Goal: Task Accomplishment & Management: Complete application form

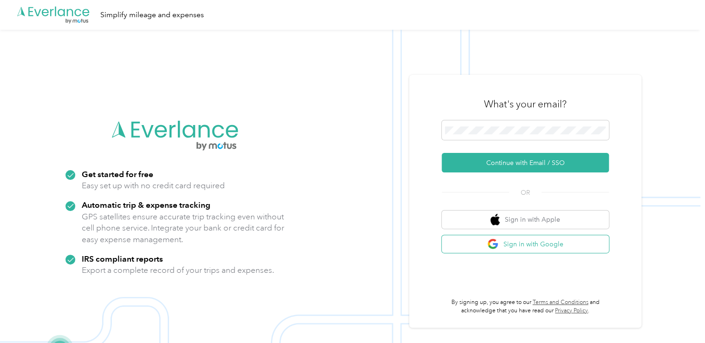
click at [530, 242] on button "Sign in with Google" at bounding box center [525, 244] width 167 height 18
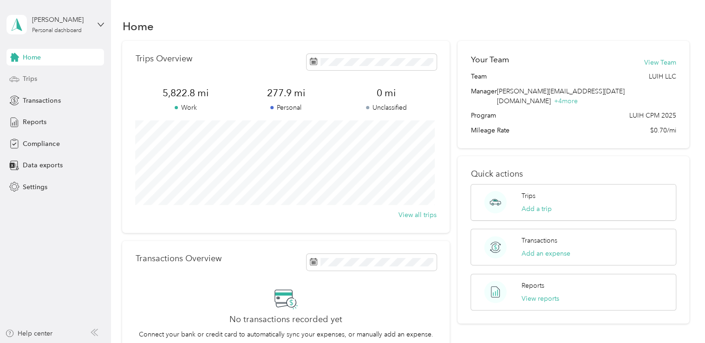
click at [39, 78] on div "Trips" at bounding box center [56, 79] width 98 height 17
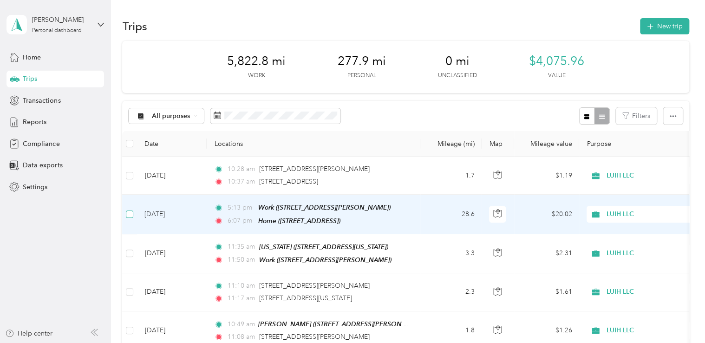
click at [132, 209] on label at bounding box center [129, 214] width 7 height 10
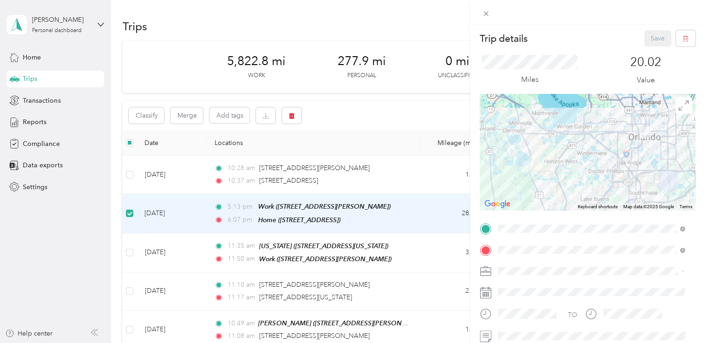
scroll to position [0, 0]
click at [132, 214] on div "Trip details Save This trip cannot be edited because it is either under review,…" at bounding box center [352, 171] width 705 height 343
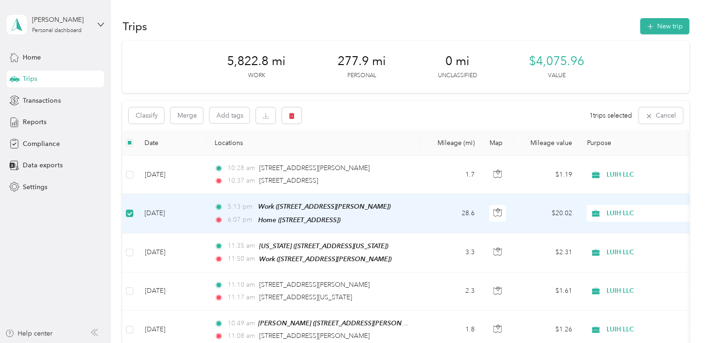
scroll to position [0, 205]
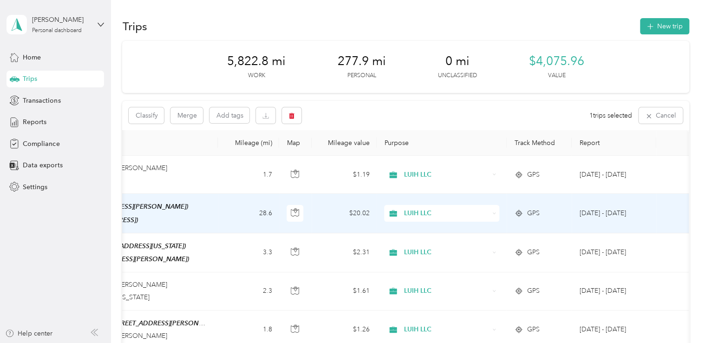
click at [656, 216] on td at bounding box center [672, 213] width 33 height 39
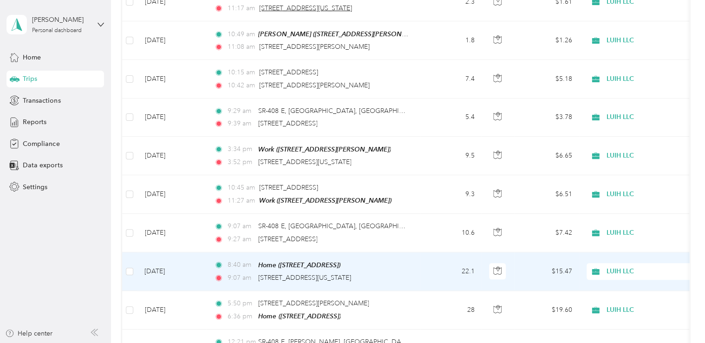
scroll to position [0, 0]
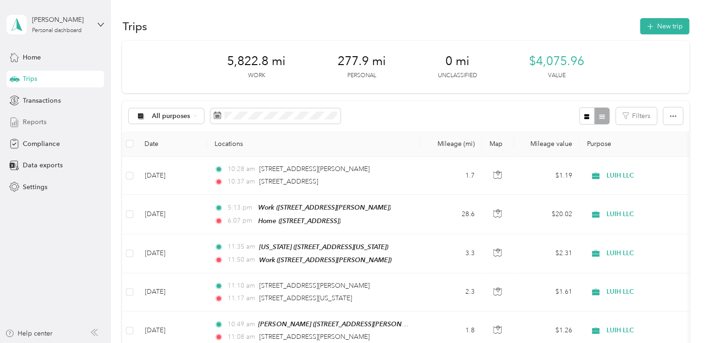
click at [39, 122] on span "Reports" at bounding box center [35, 122] width 24 height 10
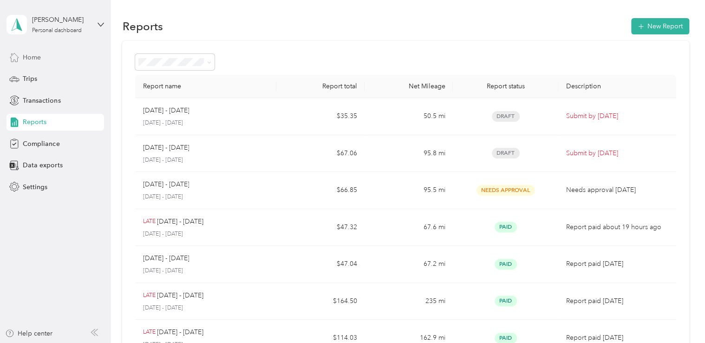
click at [39, 55] on span "Home" at bounding box center [32, 57] width 18 height 10
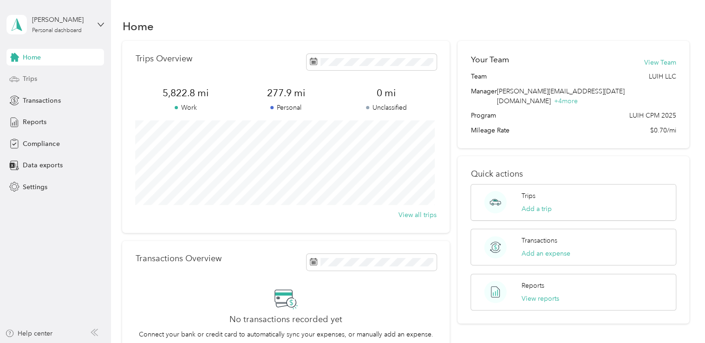
click at [33, 78] on span "Trips" at bounding box center [30, 79] width 14 height 10
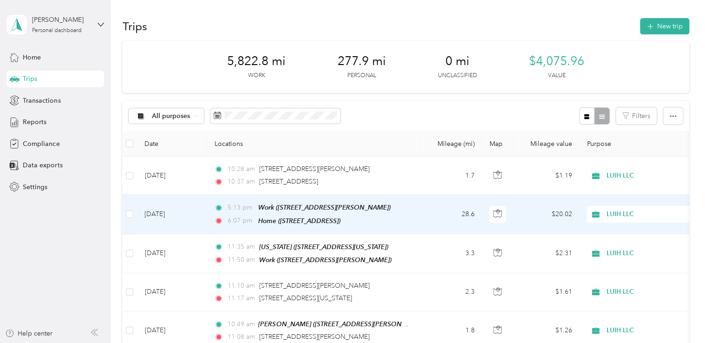
click at [417, 213] on td "5:13 pm Work ([STREET_ADDRESS][PERSON_NAME]) 6:07 pm Home ([STREET_ADDRESS])" at bounding box center [314, 214] width 214 height 39
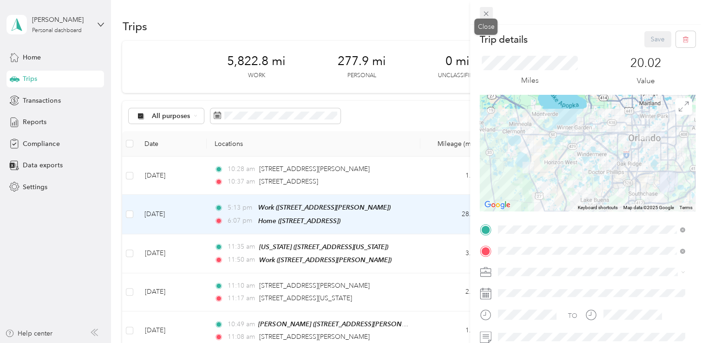
click at [487, 10] on icon at bounding box center [486, 14] width 8 height 8
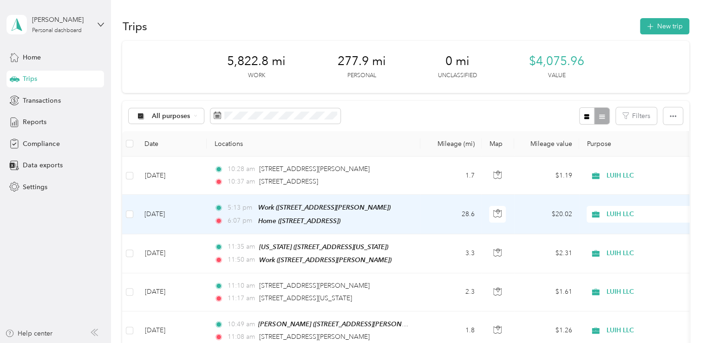
click at [624, 214] on span "LUIH LLC" at bounding box center [649, 214] width 85 height 10
click at [626, 246] on span "Personal" at bounding box center [653, 247] width 86 height 10
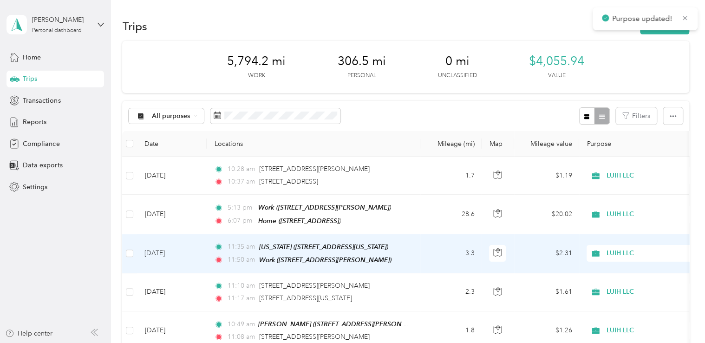
scroll to position [16, 0]
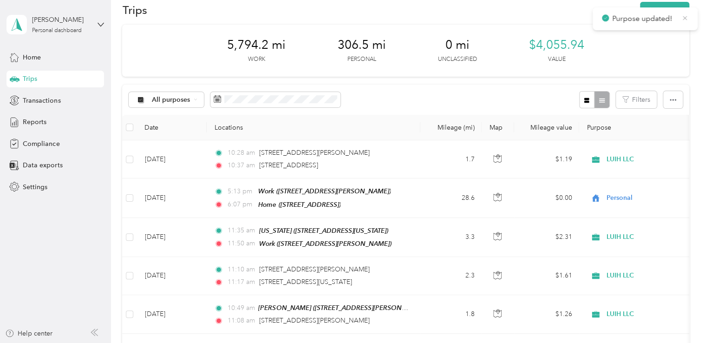
click at [687, 16] on icon at bounding box center [684, 18] width 7 height 8
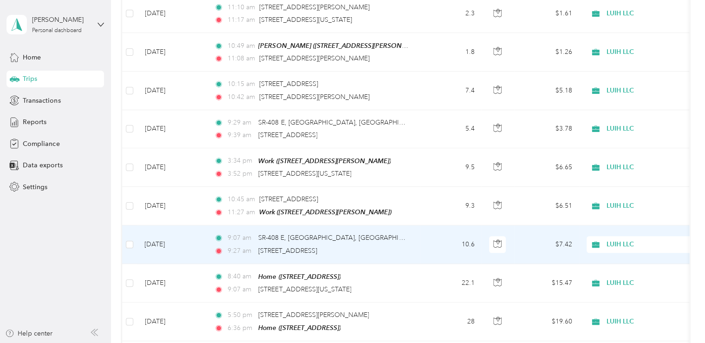
scroll to position [381, 0]
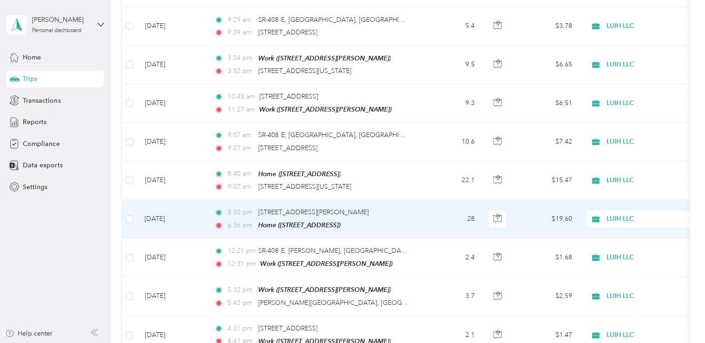
click at [623, 214] on span "LUIH LLC" at bounding box center [649, 219] width 85 height 10
click at [626, 249] on span "Personal" at bounding box center [653, 247] width 86 height 10
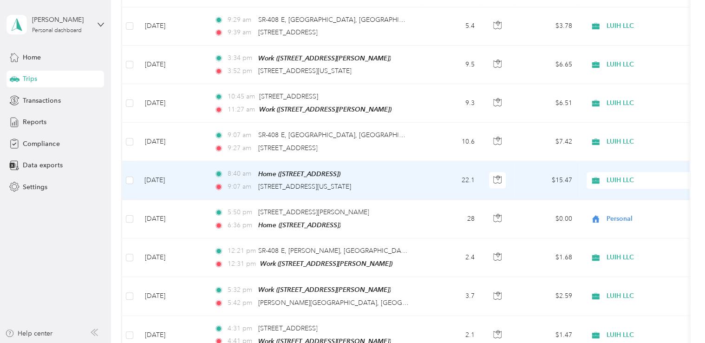
click at [625, 175] on span "LUIH LLC" at bounding box center [649, 180] width 85 height 10
click at [627, 209] on span "Personal" at bounding box center [653, 209] width 86 height 10
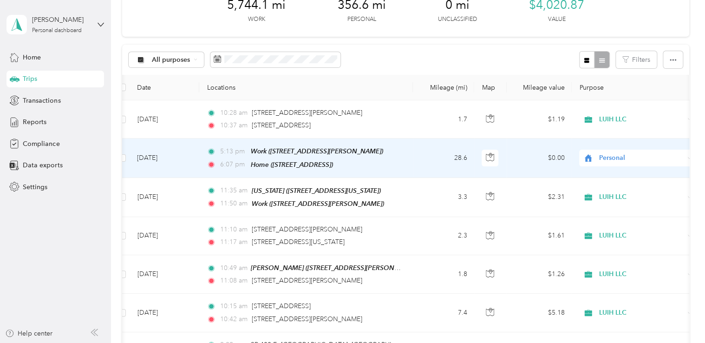
scroll to position [0, 0]
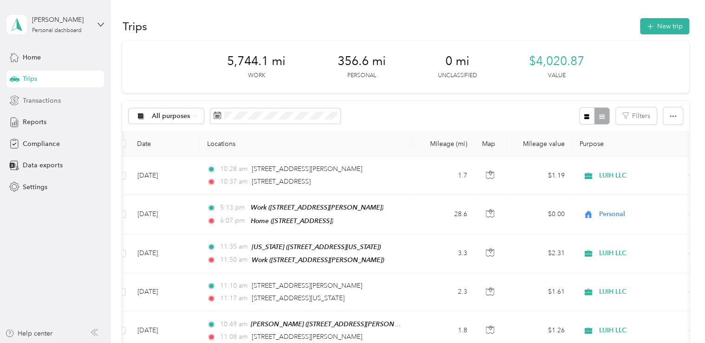
click at [52, 98] on span "Transactions" at bounding box center [42, 101] width 38 height 10
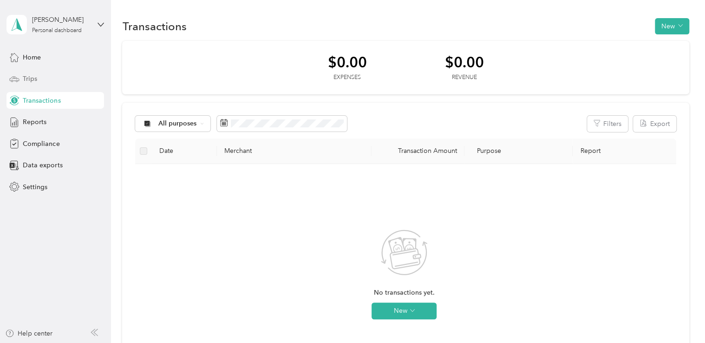
click at [28, 77] on span "Trips" at bounding box center [30, 79] width 14 height 10
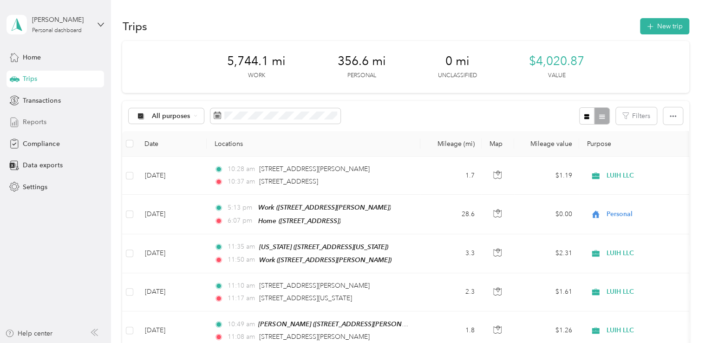
click at [43, 120] on span "Reports" at bounding box center [35, 122] width 24 height 10
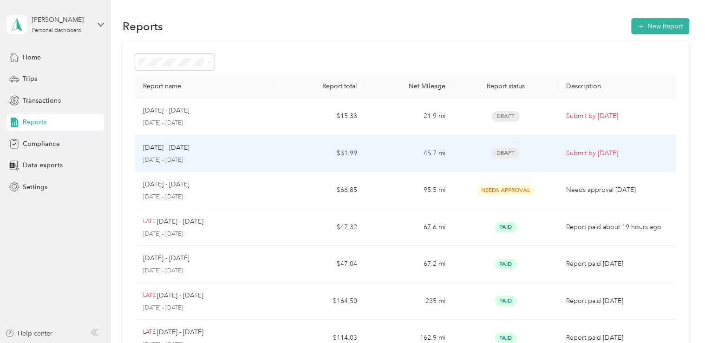
click at [256, 148] on div "[DATE] - [DATE]" at bounding box center [206, 148] width 126 height 10
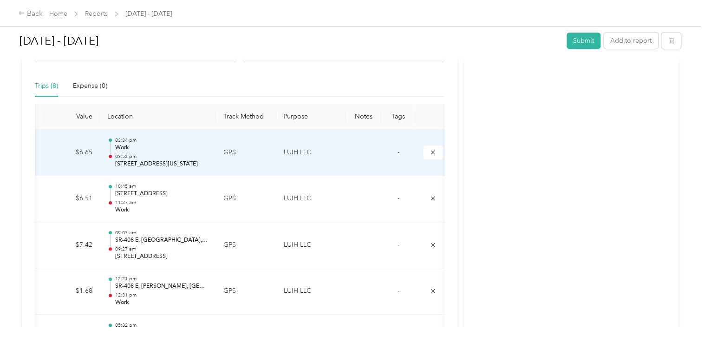
scroll to position [0, 135]
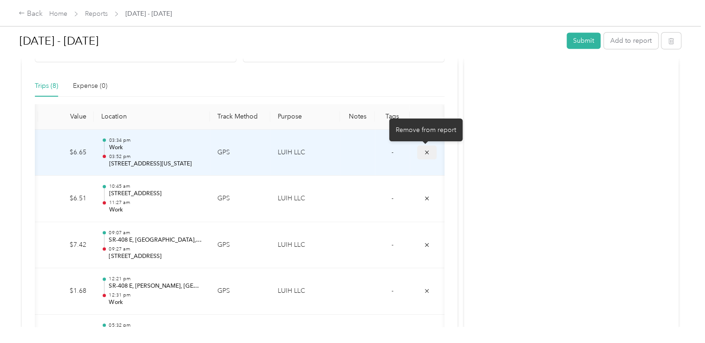
click at [429, 154] on button "submit" at bounding box center [427, 151] width 20 height 13
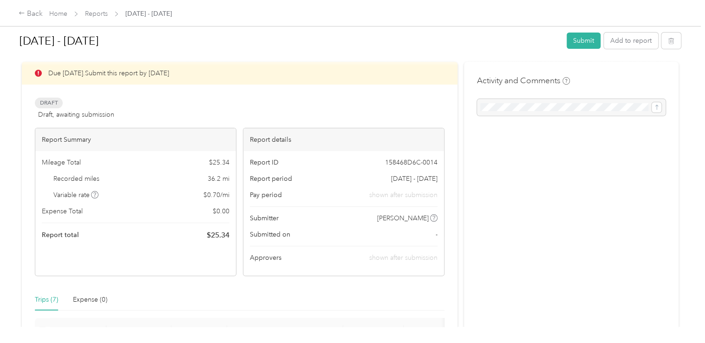
scroll to position [8, 0]
click at [580, 43] on button "Submit" at bounding box center [584, 41] width 34 height 16
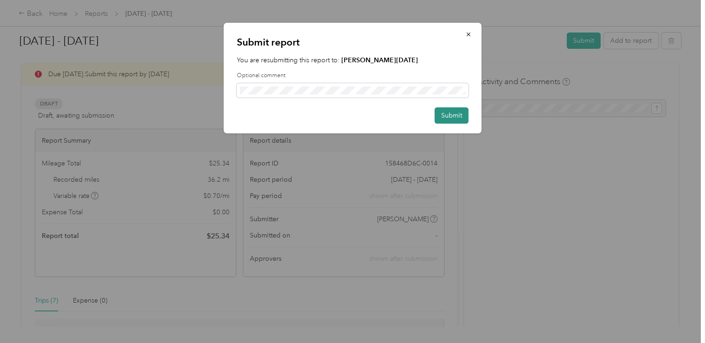
click at [458, 117] on button "Submit" at bounding box center [452, 115] width 34 height 16
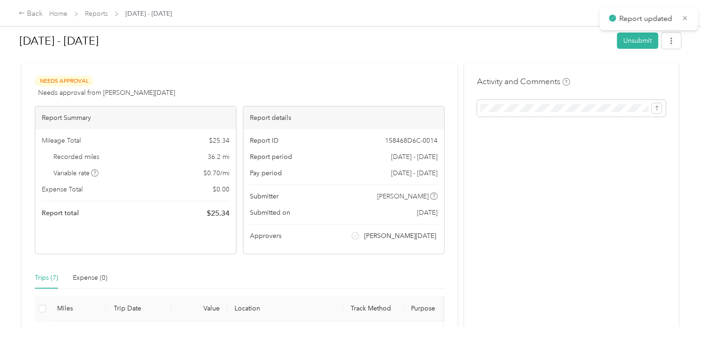
scroll to position [21, 0]
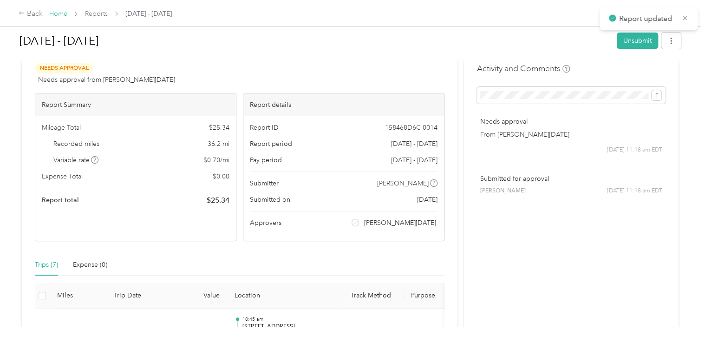
click at [63, 14] on link "Home" at bounding box center [58, 14] width 18 height 8
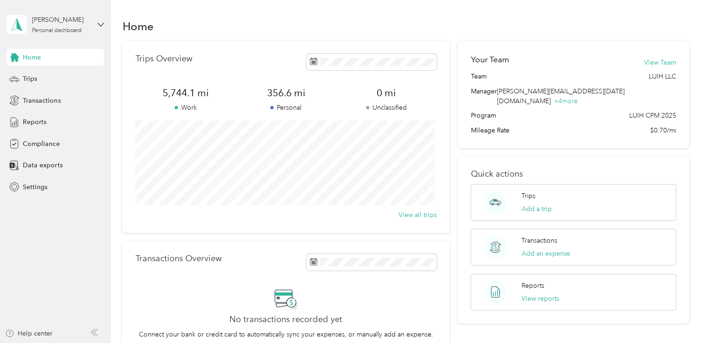
click at [37, 59] on span "Home" at bounding box center [32, 57] width 18 height 10
click at [30, 78] on span "Trips" at bounding box center [30, 79] width 14 height 10
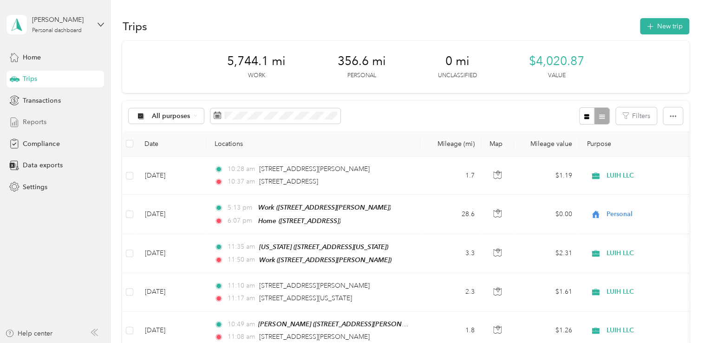
click at [41, 120] on span "Reports" at bounding box center [35, 122] width 24 height 10
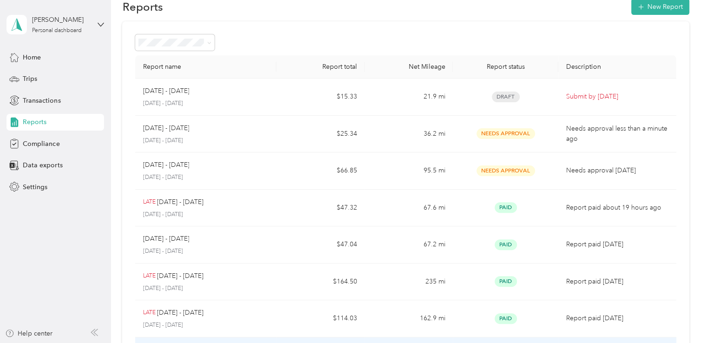
scroll to position [16, 0]
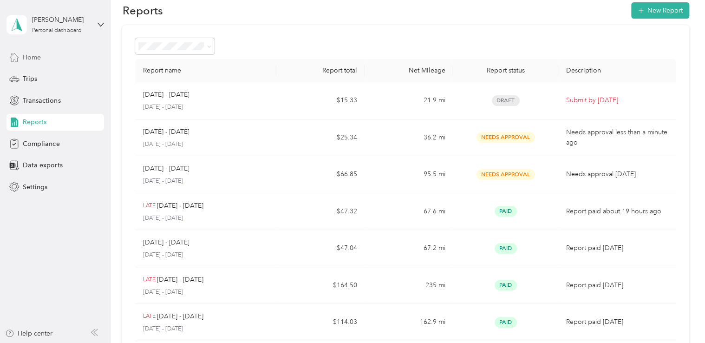
click at [41, 57] on div "Home" at bounding box center [56, 57] width 98 height 17
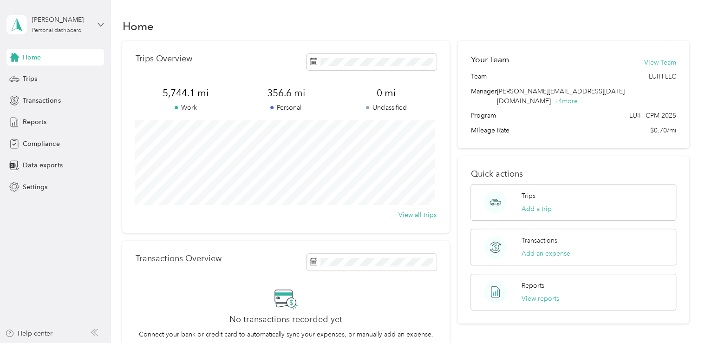
click at [104, 22] on icon at bounding box center [101, 24] width 7 height 7
click at [50, 237] on aside "[PERSON_NAME] Personal dashboard Home Trips Transactions Reports Compliance Dat…" at bounding box center [55, 171] width 111 height 343
click at [29, 59] on span "Home" at bounding box center [32, 57] width 18 height 10
click at [100, 21] on icon at bounding box center [101, 24] width 7 height 7
click at [71, 170] on div "Data exports" at bounding box center [56, 165] width 98 height 17
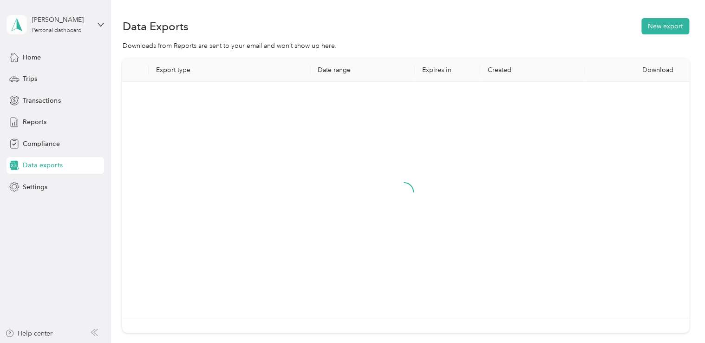
click at [18, 17] on span at bounding box center [17, 25] width 20 height 20
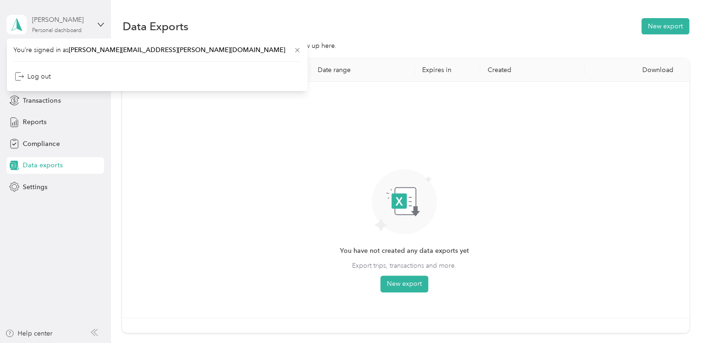
click at [41, 15] on div "[PERSON_NAME]" at bounding box center [61, 20] width 58 height 10
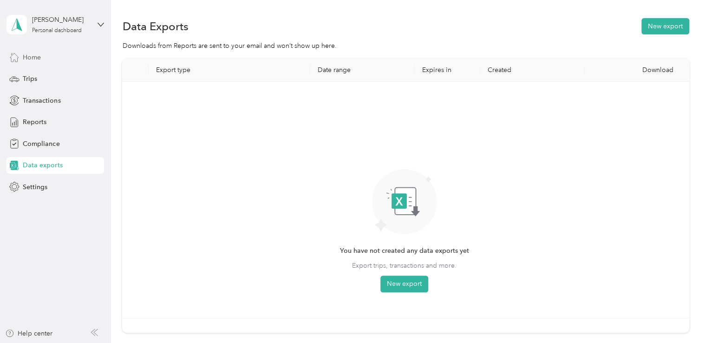
click at [29, 60] on span "Home" at bounding box center [32, 57] width 18 height 10
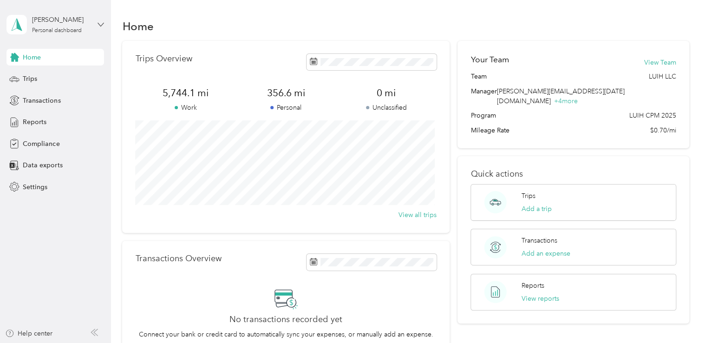
click at [102, 25] on icon at bounding box center [101, 24] width 6 height 3
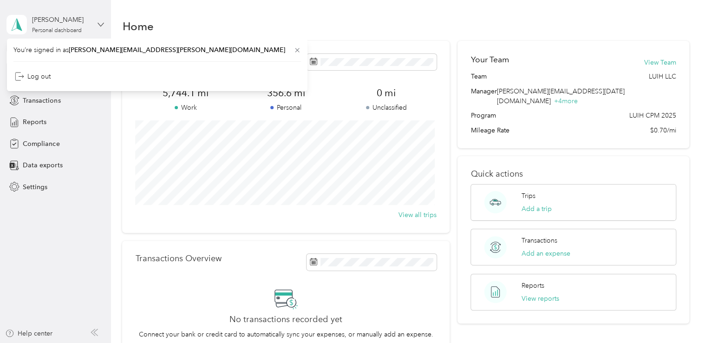
click at [102, 25] on icon at bounding box center [101, 24] width 6 height 3
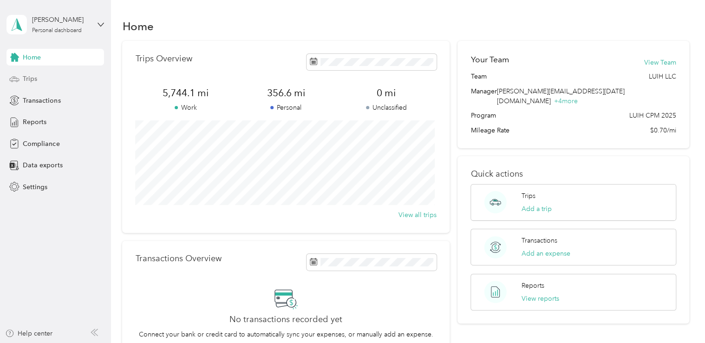
click at [30, 82] on span "Trips" at bounding box center [30, 79] width 14 height 10
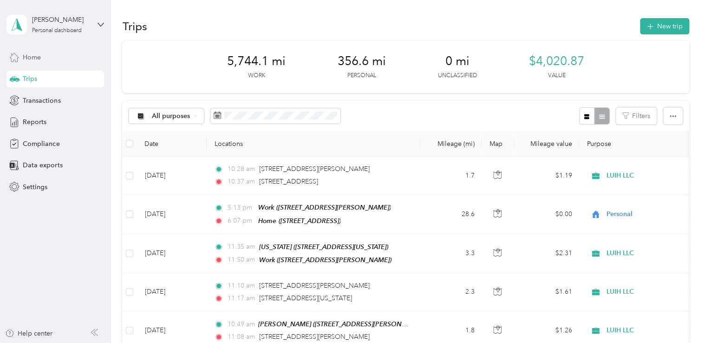
click at [33, 57] on span "Home" at bounding box center [32, 57] width 18 height 10
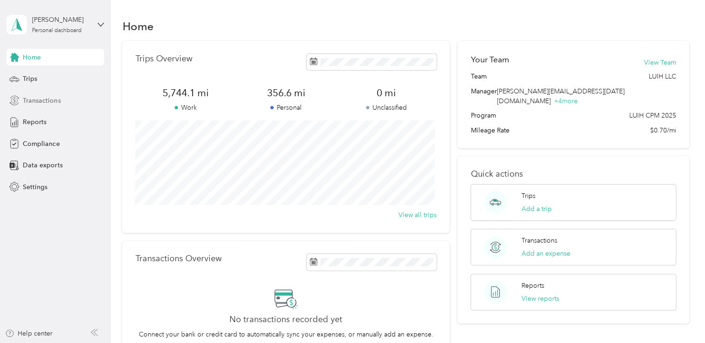
click at [46, 99] on span "Transactions" at bounding box center [42, 101] width 38 height 10
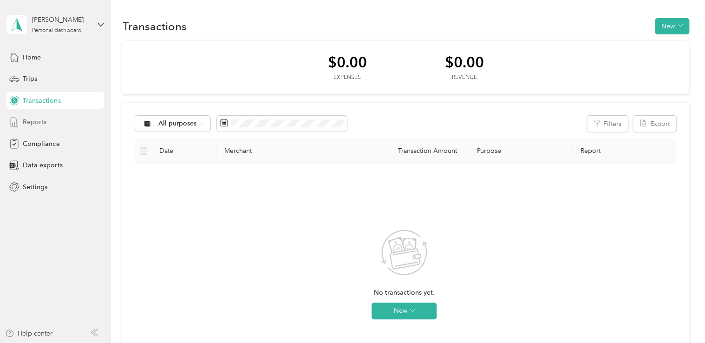
click at [39, 118] on span "Reports" at bounding box center [35, 122] width 24 height 10
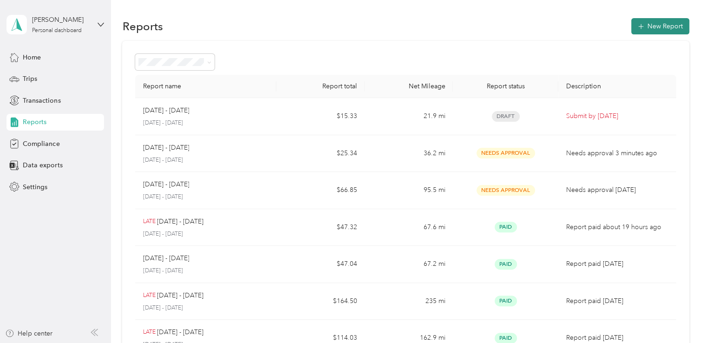
click at [647, 21] on button "New Report" at bounding box center [660, 26] width 58 height 16
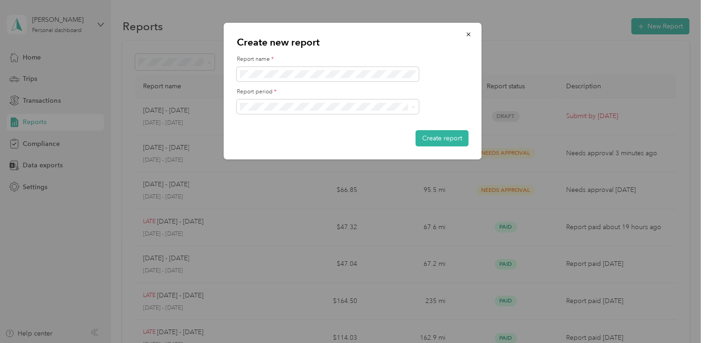
click at [303, 96] on div "Report period *" at bounding box center [353, 101] width 232 height 26
click at [289, 157] on span "[DATE] - [DATE]" at bounding box center [266, 155] width 46 height 8
click at [455, 138] on button "Create report" at bounding box center [442, 138] width 53 height 16
click at [446, 138] on button "Create report" at bounding box center [442, 138] width 53 height 16
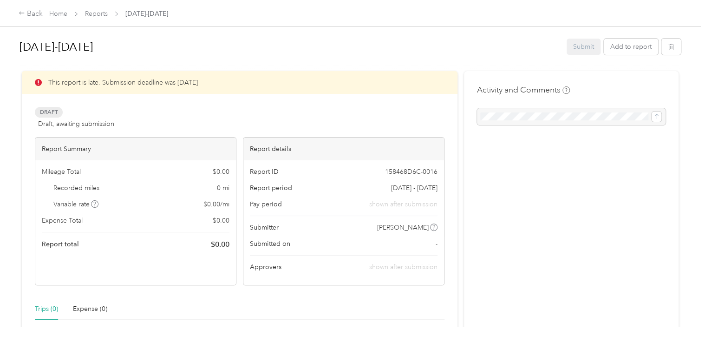
scroll to position [227, 0]
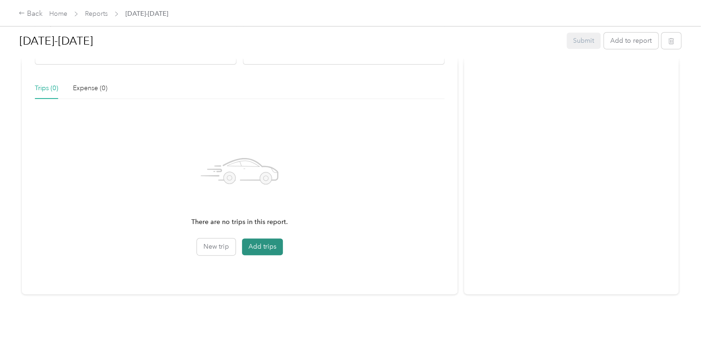
click at [262, 239] on button "Add trips" at bounding box center [262, 246] width 41 height 17
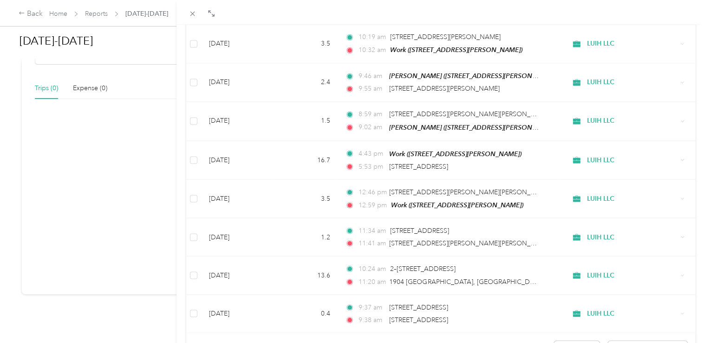
scroll to position [812, 0]
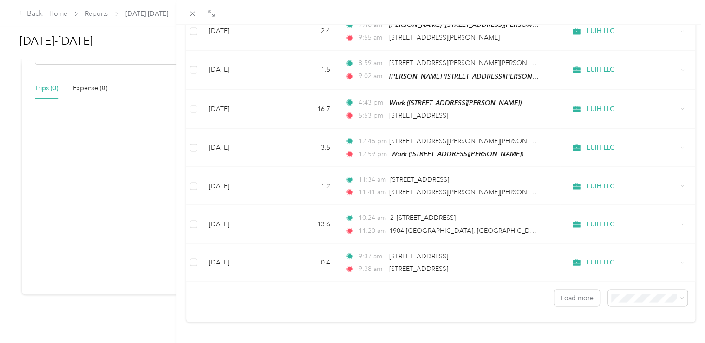
click at [643, 268] on span "100 per load" at bounding box center [626, 269] width 38 height 8
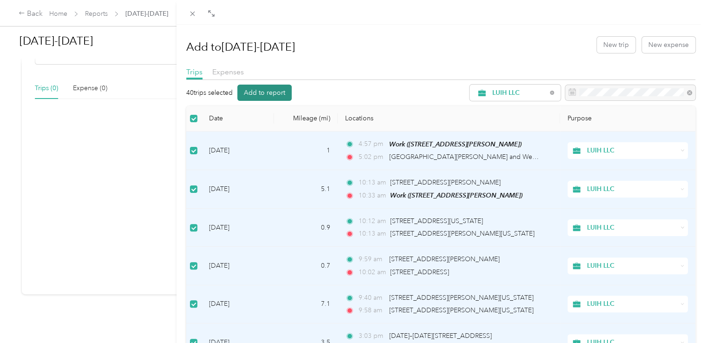
click at [267, 90] on button "Add to report" at bounding box center [264, 93] width 54 height 16
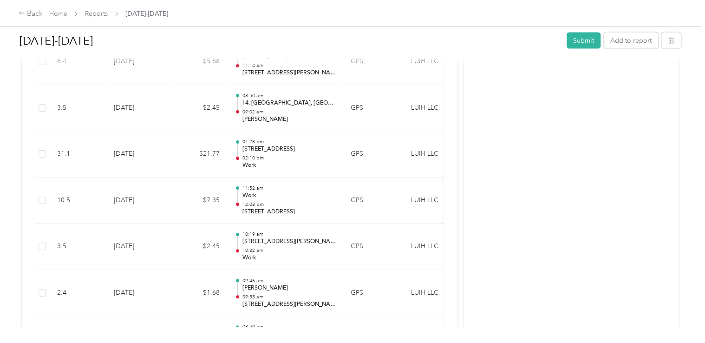
scroll to position [916, 0]
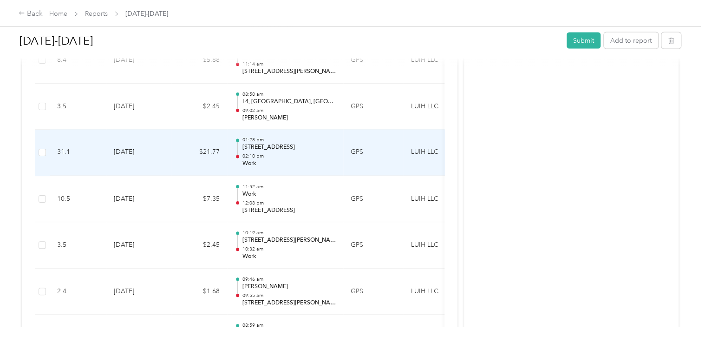
click at [286, 150] on p "[STREET_ADDRESS]" at bounding box center [289, 148] width 94 height 8
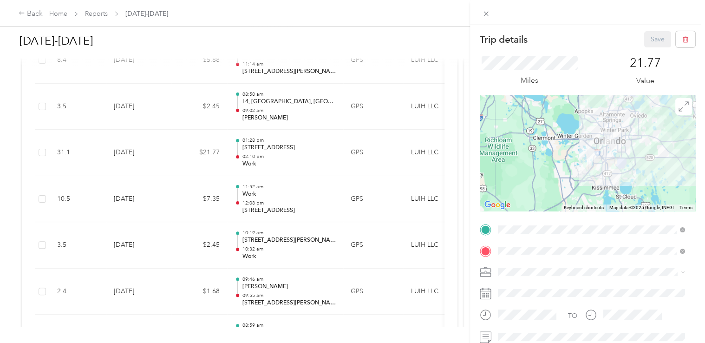
scroll to position [144, 0]
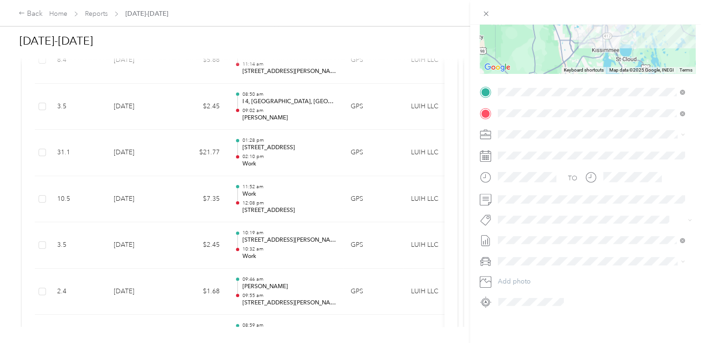
click at [683, 145] on li "LUIH LLC" at bounding box center [592, 139] width 194 height 16
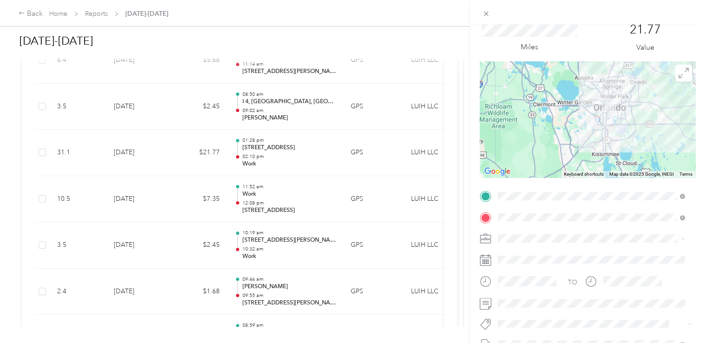
scroll to position [31, 0]
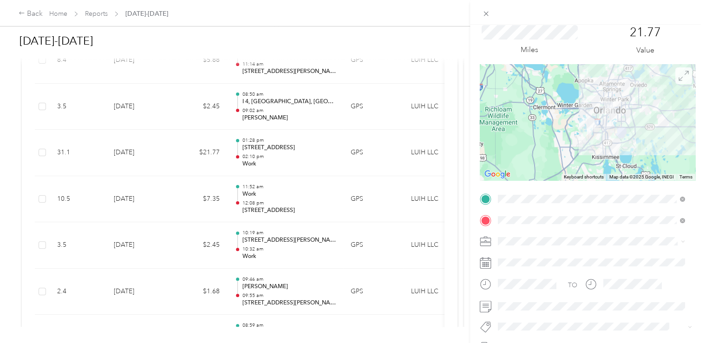
click at [679, 78] on icon at bounding box center [684, 76] width 10 height 10
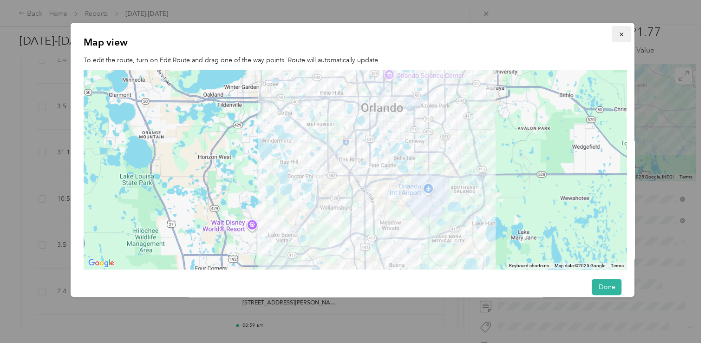
click at [618, 33] on icon "button" at bounding box center [621, 34] width 7 height 7
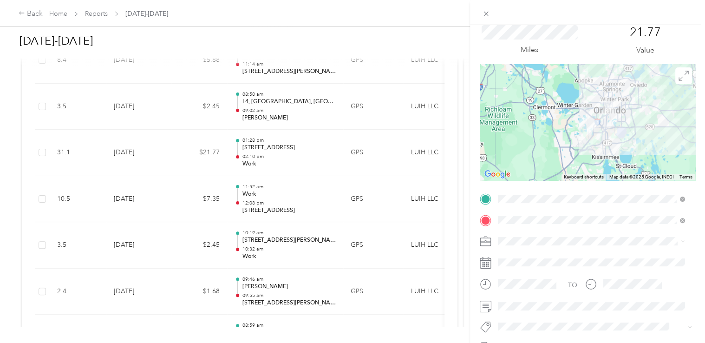
click at [43, 151] on div "Trip details Save This trip cannot be edited because it is either under review,…" at bounding box center [352, 171] width 705 height 343
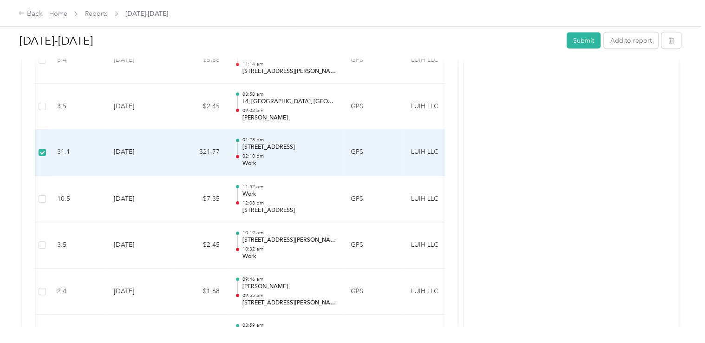
scroll to position [0, 135]
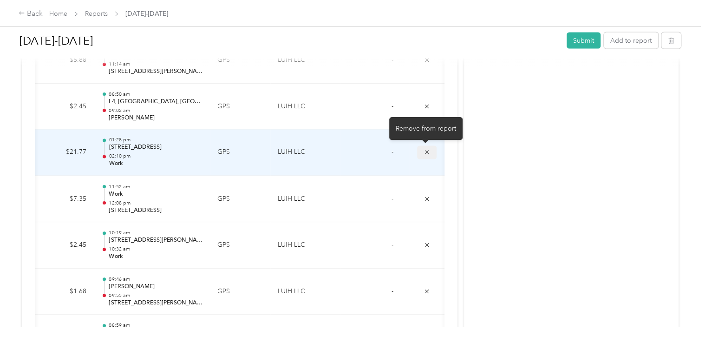
click at [424, 152] on icon "submit" at bounding box center [427, 152] width 7 height 7
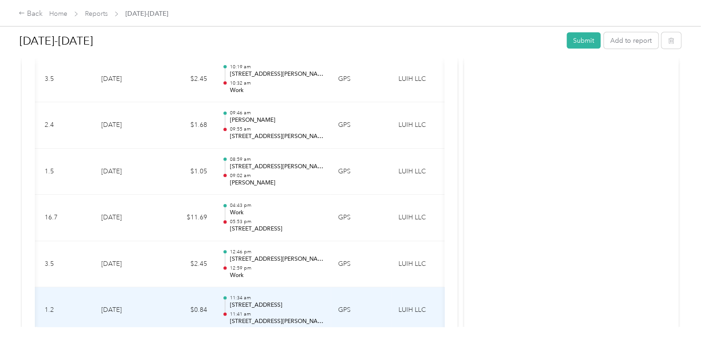
scroll to position [1031, 0]
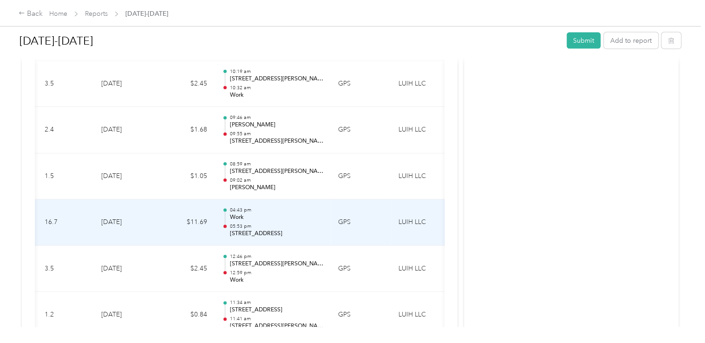
drag, startPoint x: 287, startPoint y: 226, endPoint x: 265, endPoint y: 240, distance: 25.9
click at [265, 240] on td "04:43 pm Work 05:53 pm [STREET_ADDRESS]" at bounding box center [273, 222] width 116 height 46
click at [229, 216] on div "04:43 pm Work 05:53 pm [STREET_ADDRESS]" at bounding box center [272, 222] width 101 height 31
click at [175, 220] on td "$11.69" at bounding box center [187, 222] width 56 height 46
click at [134, 222] on td "[DATE]" at bounding box center [126, 222] width 65 height 46
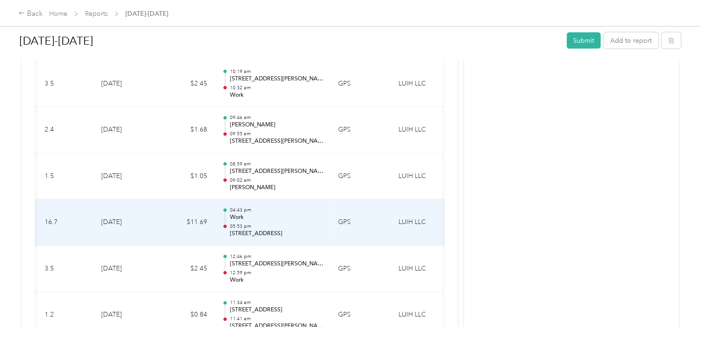
drag, startPoint x: 330, startPoint y: 229, endPoint x: 264, endPoint y: 227, distance: 66.0
drag, startPoint x: 264, startPoint y: 227, endPoint x: 91, endPoint y: 221, distance: 172.9
click at [91, 221] on td "16.7" at bounding box center [65, 222] width 57 height 46
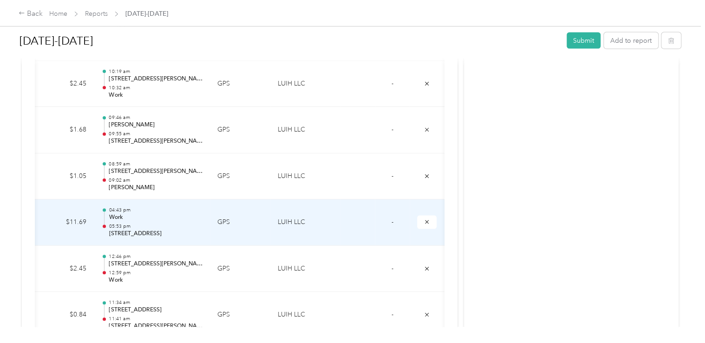
click at [256, 214] on td "GPS" at bounding box center [240, 222] width 60 height 46
click at [163, 223] on p "05:53 pm" at bounding box center [156, 226] width 94 height 7
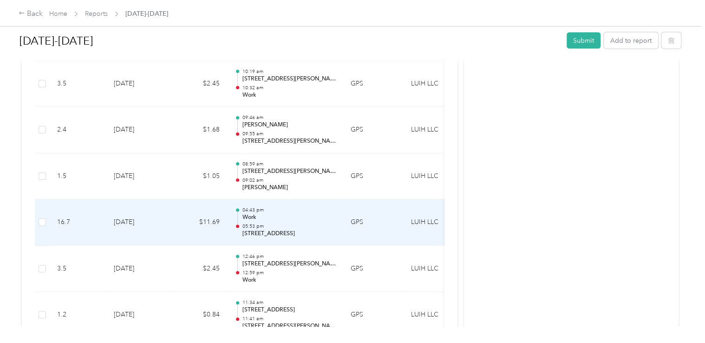
click at [130, 240] on td "[DATE]" at bounding box center [138, 222] width 65 height 46
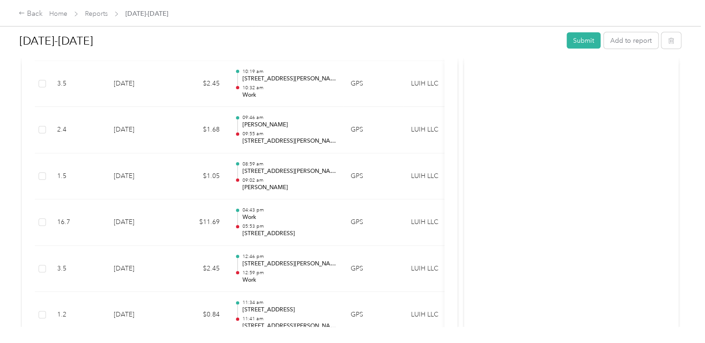
click at [514, 191] on div "Activity and Comments" at bounding box center [571, 97] width 215 height 2114
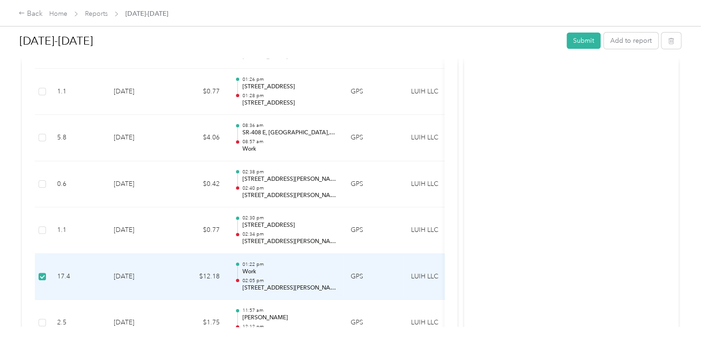
click at [45, 277] on label at bounding box center [42, 276] width 7 height 10
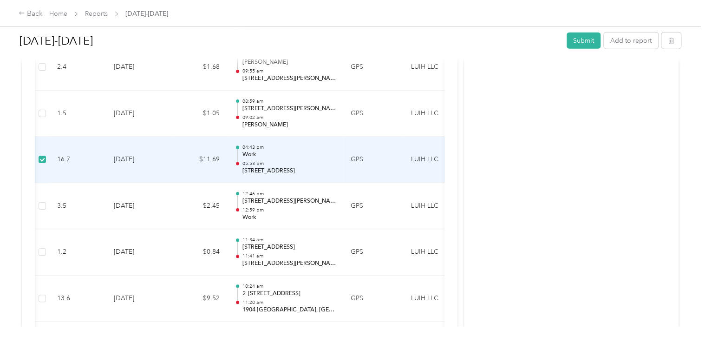
scroll to position [0, 135]
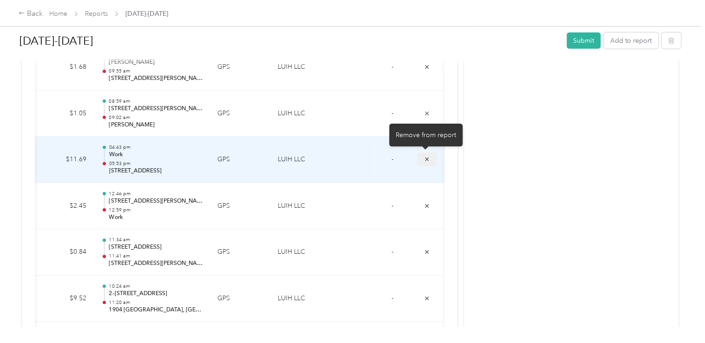
click at [429, 153] on button "submit" at bounding box center [427, 159] width 20 height 13
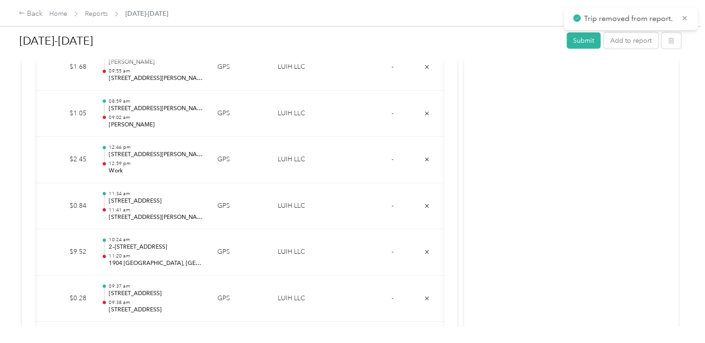
drag, startPoint x: 429, startPoint y: 161, endPoint x: 582, endPoint y: 188, distance: 154.7
click at [582, 188] on div "This report is late. Submission deadline was [DATE] Draft Draft, awaiting submi…" at bounding box center [350, 10] width 657 height 2067
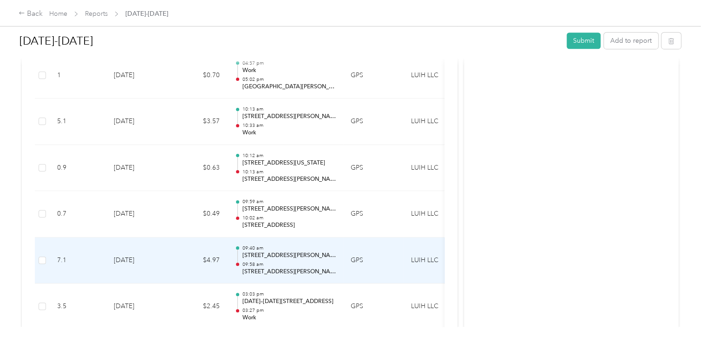
scroll to position [301, 0]
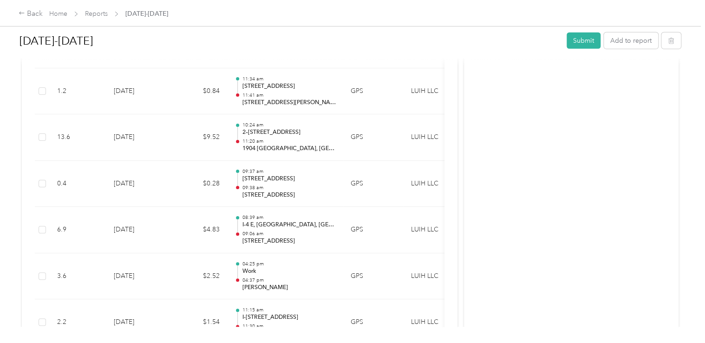
scroll to position [1328, 0]
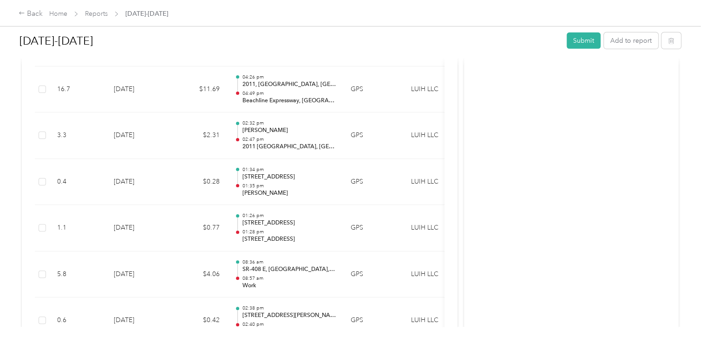
scroll to position [1479, 0]
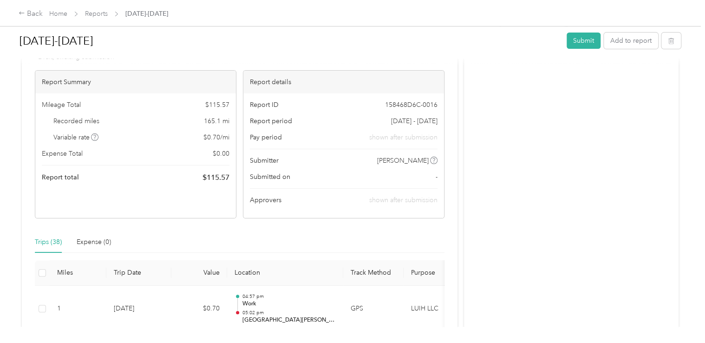
scroll to position [66, 0]
click at [575, 40] on button "Submit" at bounding box center [584, 41] width 34 height 16
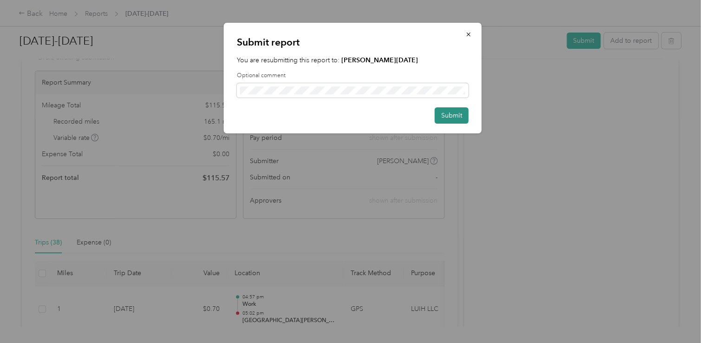
click at [458, 116] on button "Submit" at bounding box center [452, 115] width 34 height 16
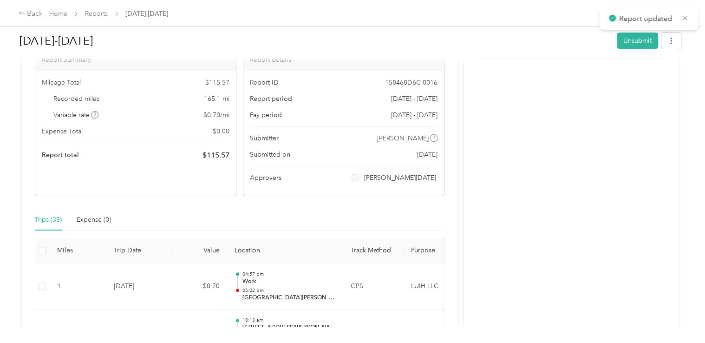
scroll to position [79, 0]
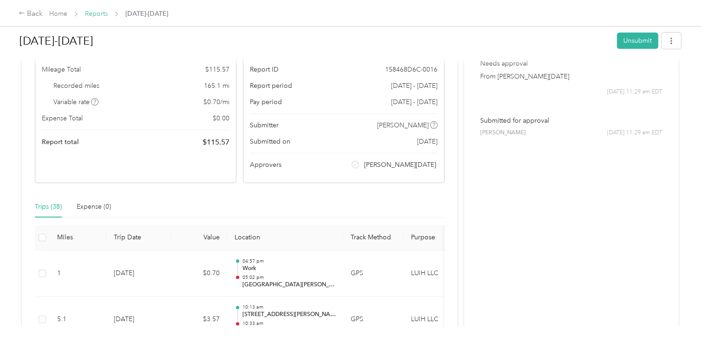
click at [91, 11] on link "Reports" at bounding box center [96, 14] width 23 height 8
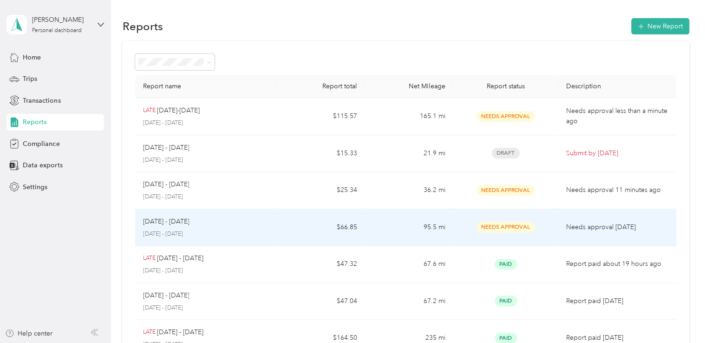
click at [206, 226] on div "[DATE] - [DATE]" at bounding box center [206, 221] width 126 height 10
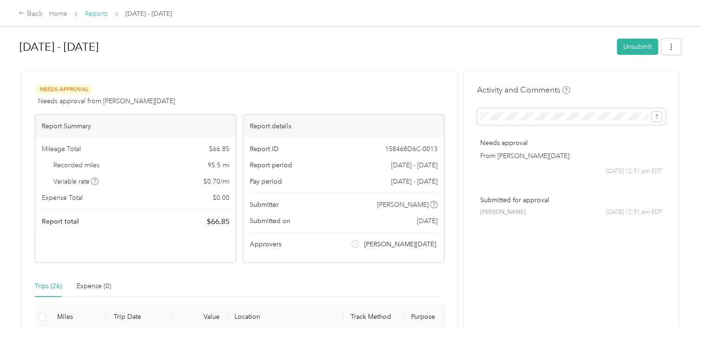
click at [99, 16] on link "Reports" at bounding box center [96, 14] width 23 height 8
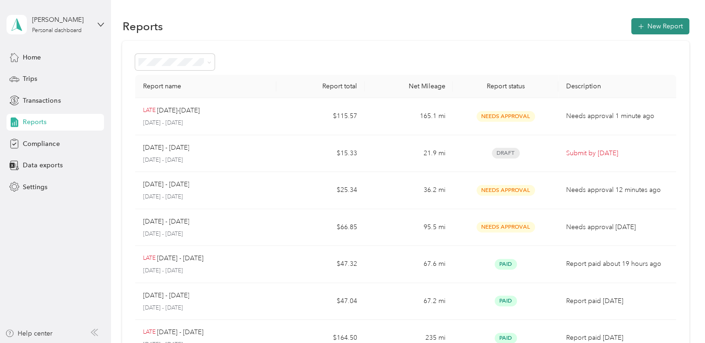
click at [654, 27] on button "New Report" at bounding box center [660, 26] width 58 height 16
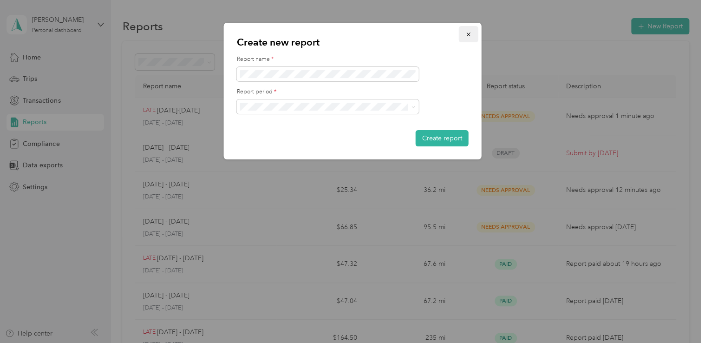
drag, startPoint x: 279, startPoint y: 157, endPoint x: 469, endPoint y: 36, distance: 225.8
click at [469, 36] on icon "button" at bounding box center [468, 35] width 4 height 4
